Goal: Task Accomplishment & Management: Use online tool/utility

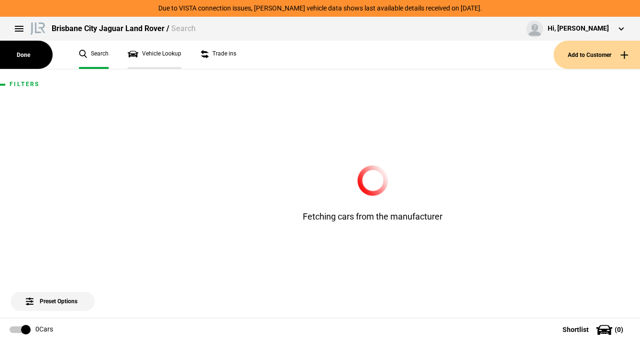
click at [154, 54] on link "Vehicle Lookup" at bounding box center [155, 55] width 54 height 28
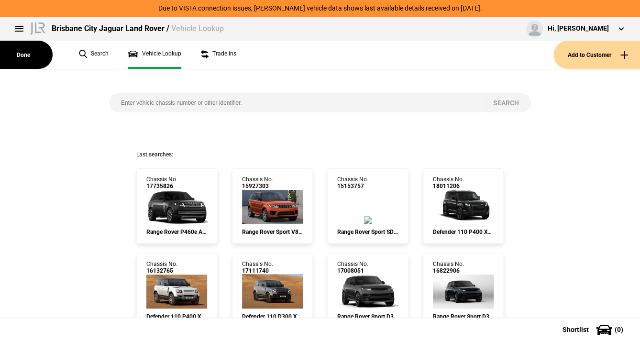
click at [144, 109] on input "search" at bounding box center [295, 102] width 372 height 19
click at [499, 102] on button "Search" at bounding box center [507, 102] width 50 height 19
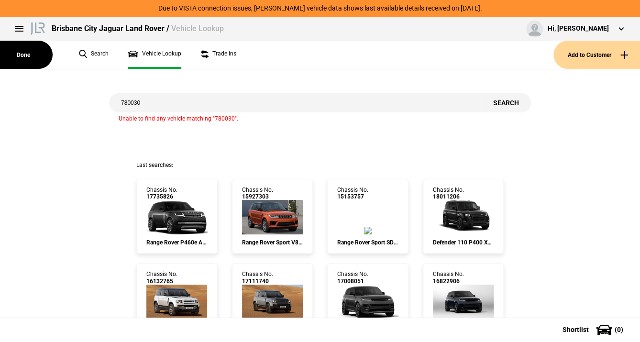
click at [120, 102] on input "780030" at bounding box center [295, 102] width 372 height 19
type input "ma780030"
click at [502, 101] on button "Search" at bounding box center [507, 102] width 50 height 19
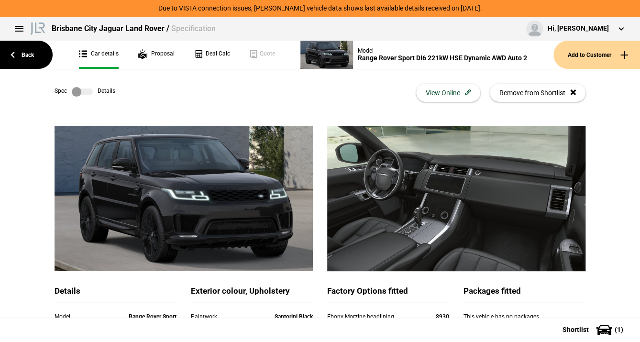
click at [81, 94] on label at bounding box center [82, 92] width 21 height 10
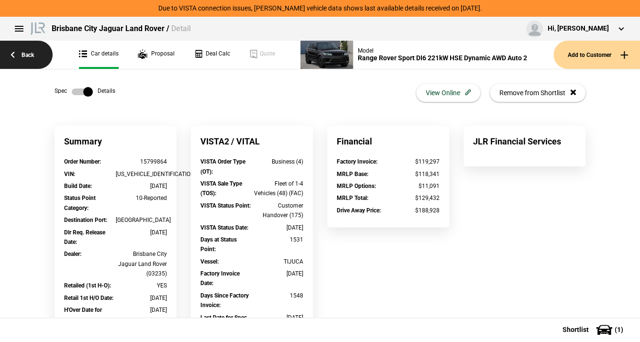
click at [27, 53] on link "Back" at bounding box center [26, 55] width 53 height 28
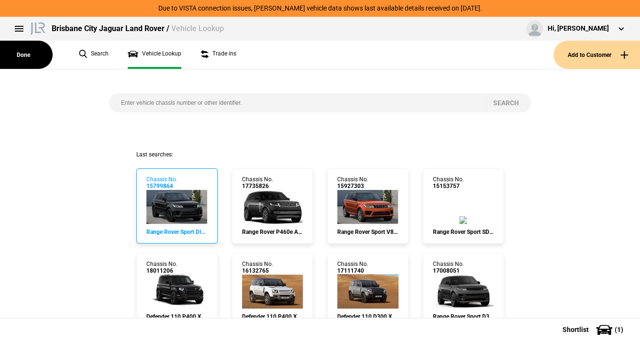
click at [183, 197] on img at bounding box center [176, 207] width 61 height 34
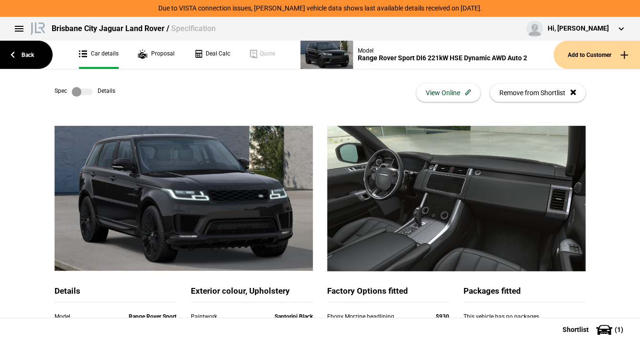
click at [80, 91] on label at bounding box center [82, 92] width 21 height 10
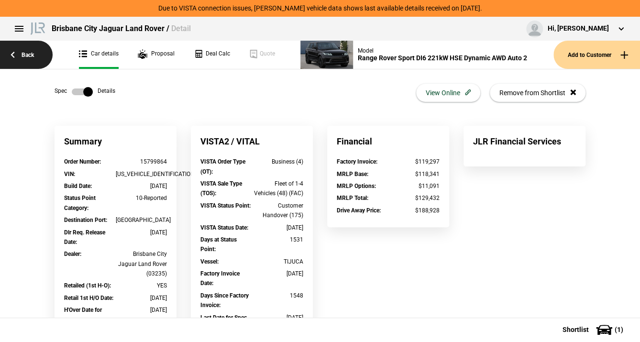
click at [26, 53] on link "Back" at bounding box center [26, 55] width 53 height 28
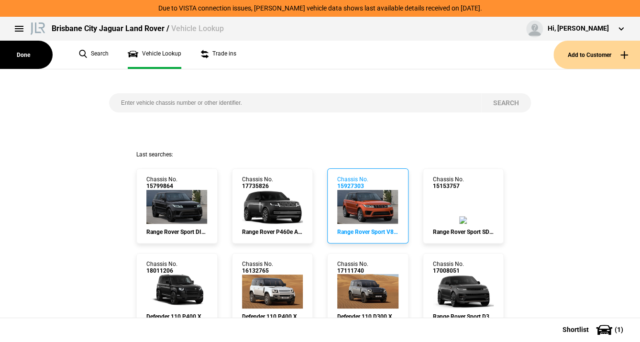
click at [357, 218] on img at bounding box center [367, 207] width 61 height 34
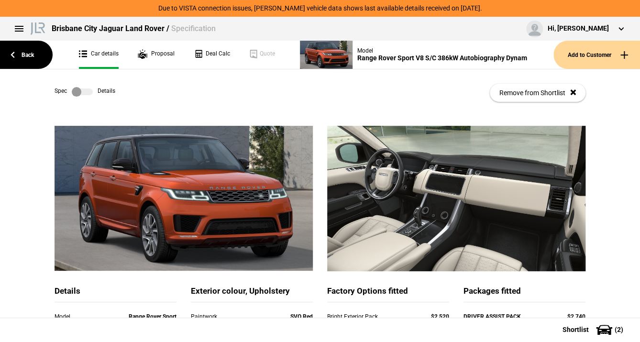
click at [82, 92] on label at bounding box center [82, 92] width 21 height 10
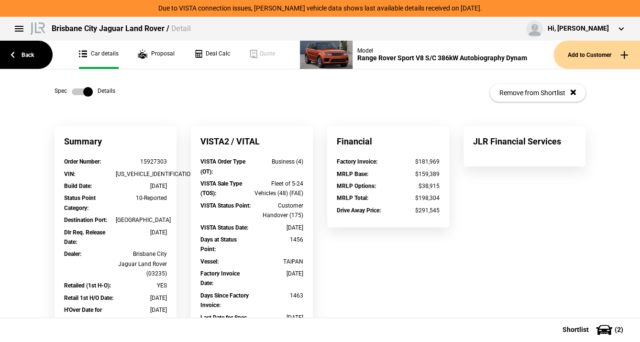
click at [77, 92] on label at bounding box center [82, 92] width 21 height 10
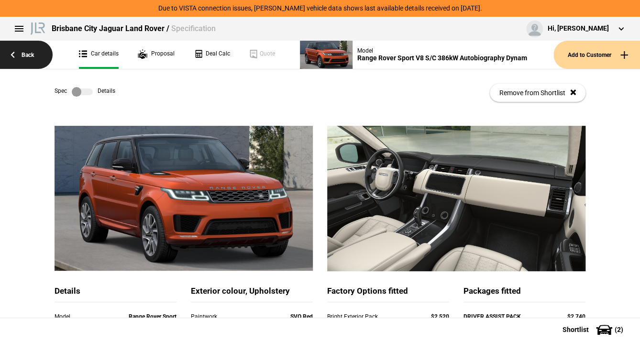
click at [11, 53] on link "Back" at bounding box center [26, 55] width 53 height 28
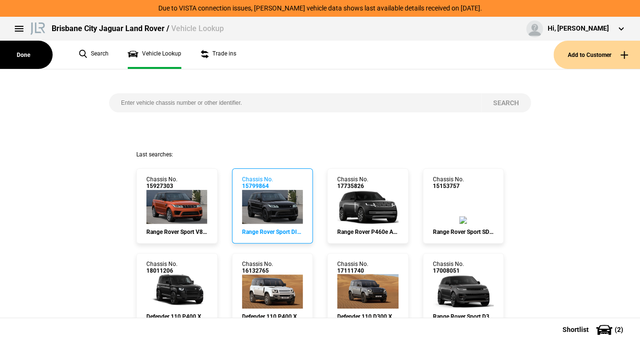
click at [265, 198] on img at bounding box center [272, 207] width 61 height 34
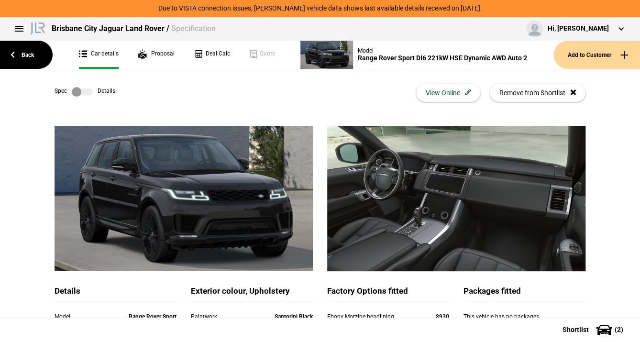
click at [270, 104] on div "Spec Details View Online Remove from Shortlist" at bounding box center [320, 92] width 531 height 47
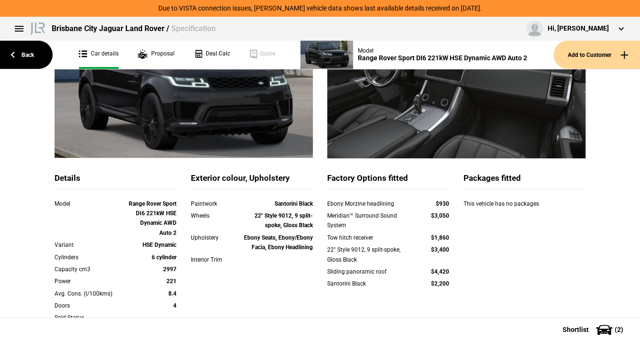
scroll to position [191, 0]
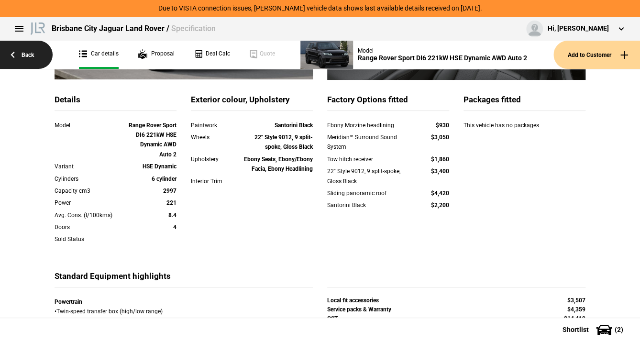
click at [24, 53] on link "Back" at bounding box center [26, 55] width 53 height 28
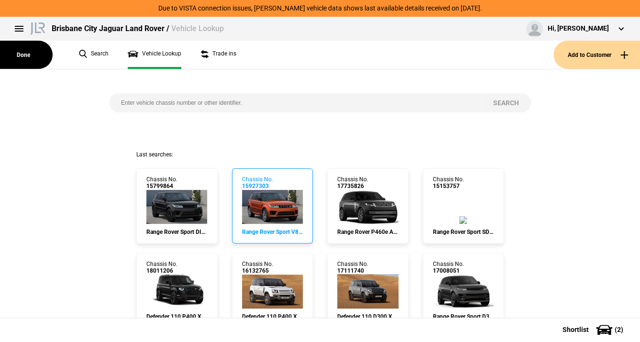
click at [269, 203] on img at bounding box center [272, 207] width 61 height 34
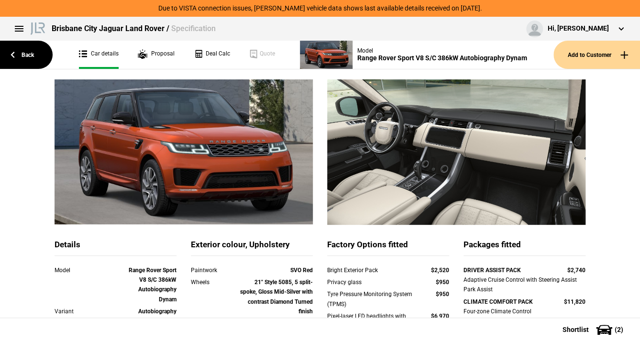
scroll to position [38, 0]
